Goal: Check status: Check status

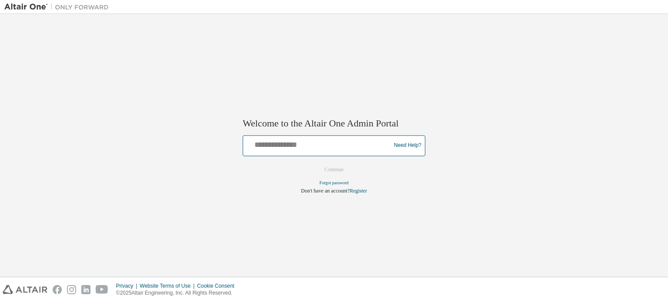
click at [297, 142] on input "text" at bounding box center [318, 144] width 143 height 13
type input "**********"
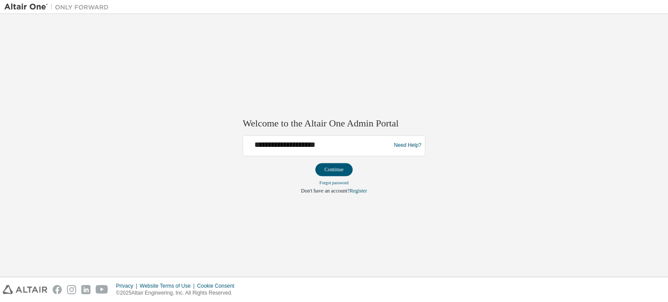
click at [340, 170] on button "Continue" at bounding box center [334, 169] width 37 height 13
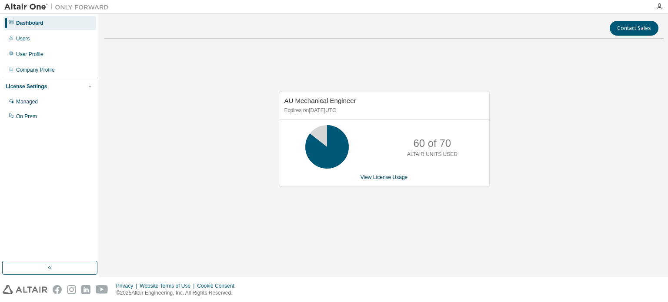
click at [52, 38] on div "Users" at bounding box center [49, 39] width 93 height 14
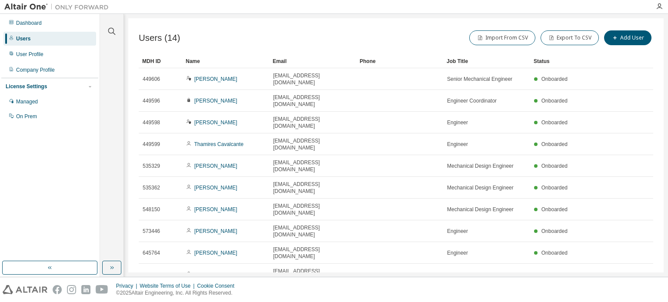
click at [50, 26] on div "Dashboard" at bounding box center [49, 23] width 93 height 14
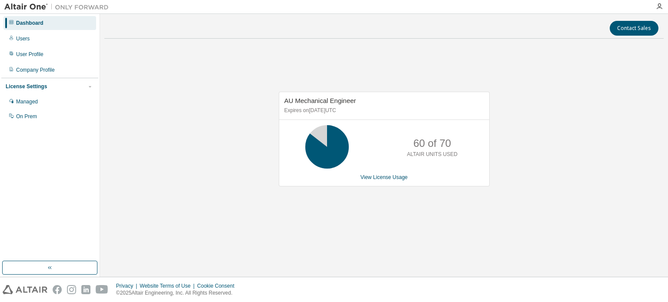
click at [387, 180] on link "View License Usage" at bounding box center [384, 178] width 47 height 6
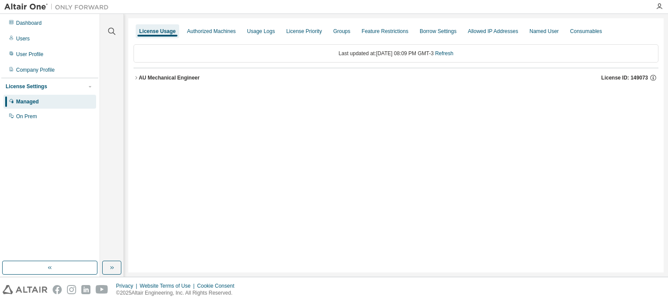
click at [134, 76] on icon "button" at bounding box center [136, 77] width 5 height 5
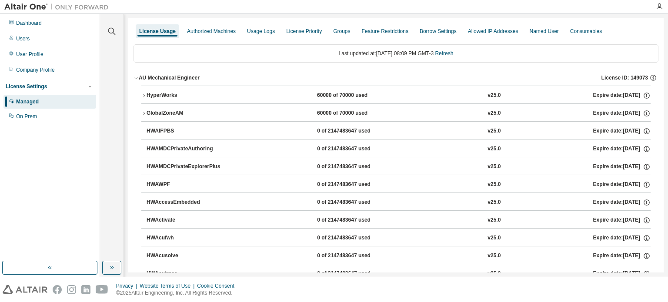
click at [144, 95] on icon "button" at bounding box center [143, 95] width 5 height 5
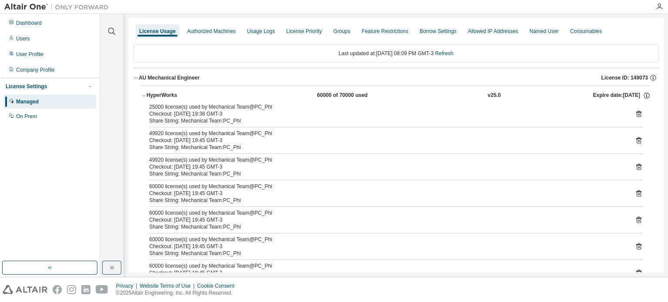
click at [451, 55] on link "Refresh" at bounding box center [444, 53] width 18 height 6
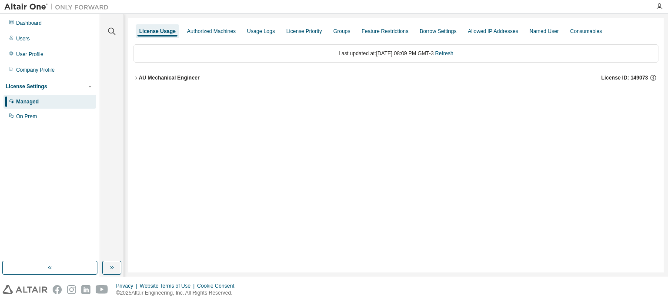
click at [137, 77] on icon "button" at bounding box center [136, 77] width 5 height 5
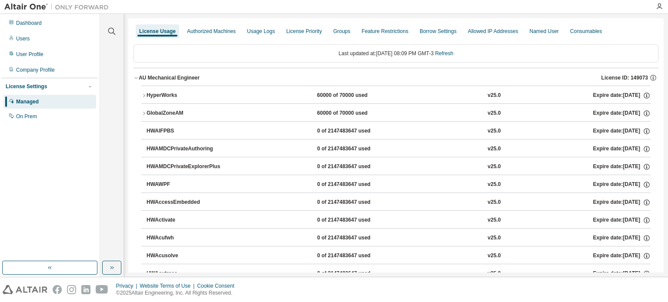
click at [143, 94] on icon "button" at bounding box center [144, 95] width 2 height 3
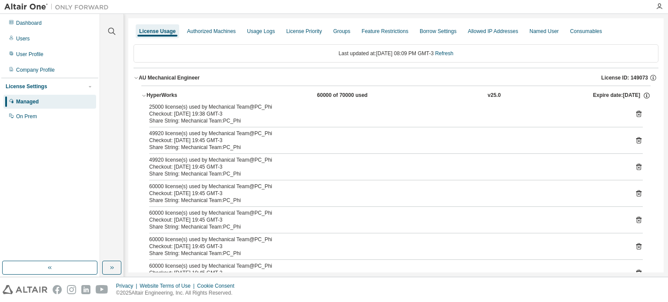
click at [453, 53] on link "Refresh" at bounding box center [444, 53] width 18 height 6
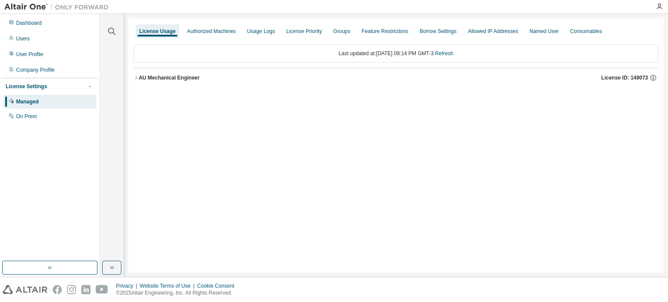
click at [138, 77] on icon "button" at bounding box center [136, 77] width 5 height 5
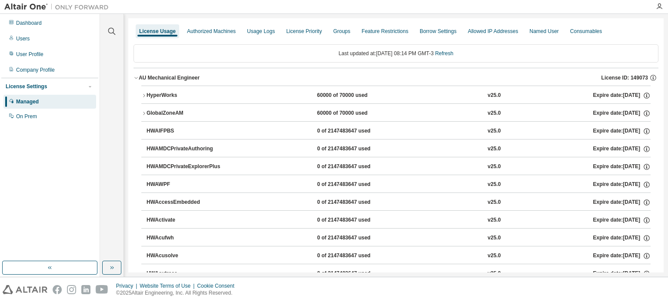
click at [146, 92] on button "HyperWorks 60000 of 70000 used v25.0 Expire date: 2026-05-29" at bounding box center [396, 95] width 510 height 19
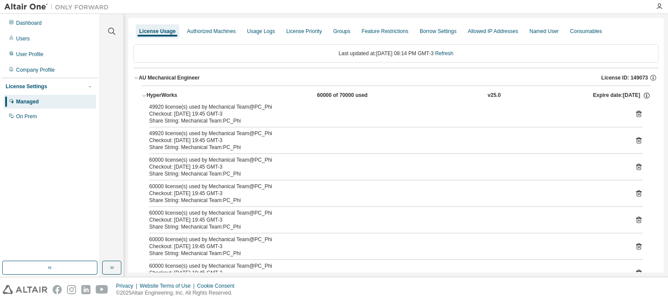
click at [449, 53] on link "Refresh" at bounding box center [444, 53] width 18 height 6
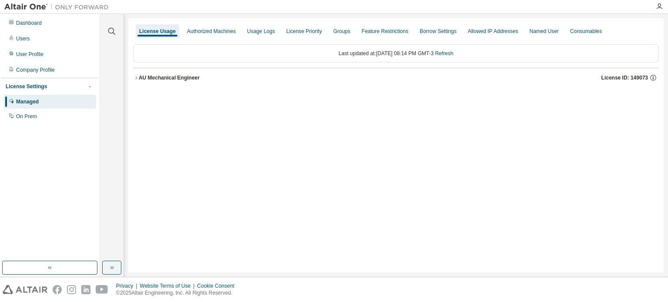
click at [453, 55] on link "Refresh" at bounding box center [444, 53] width 18 height 6
click at [136, 78] on icon "button" at bounding box center [136, 77] width 2 height 3
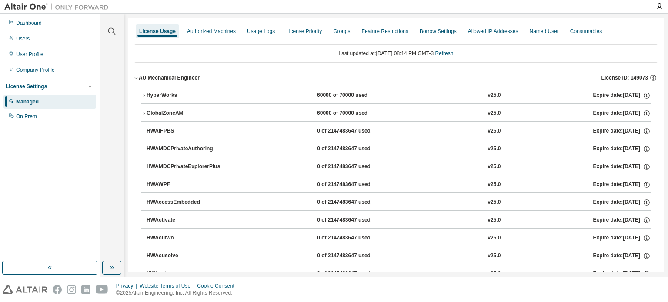
click at [143, 116] on button "GlobalZoneAM 60000 of 70000 used v25.0 Expire date: 2026-05-29" at bounding box center [396, 113] width 510 height 19
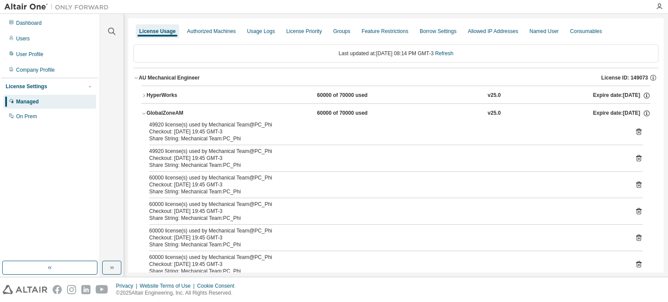
click at [445, 52] on link "Refresh" at bounding box center [444, 53] width 18 height 6
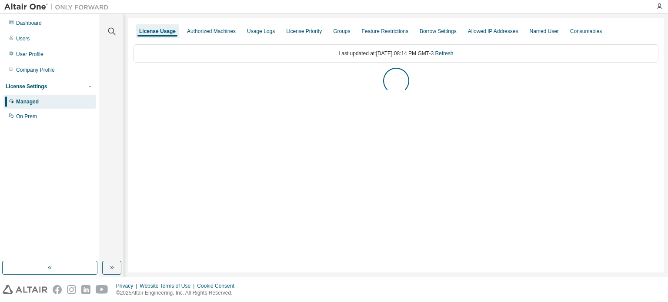
click at [453, 52] on link "Refresh" at bounding box center [444, 53] width 18 height 6
click at [137, 75] on icon "button" at bounding box center [136, 77] width 5 height 5
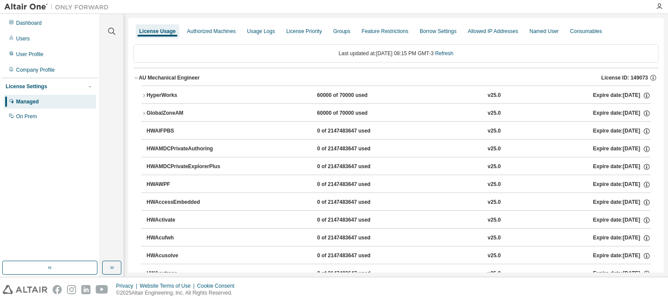
click at [144, 94] on icon "button" at bounding box center [143, 95] width 5 height 5
